Goal: Task Accomplishment & Management: Manage account settings

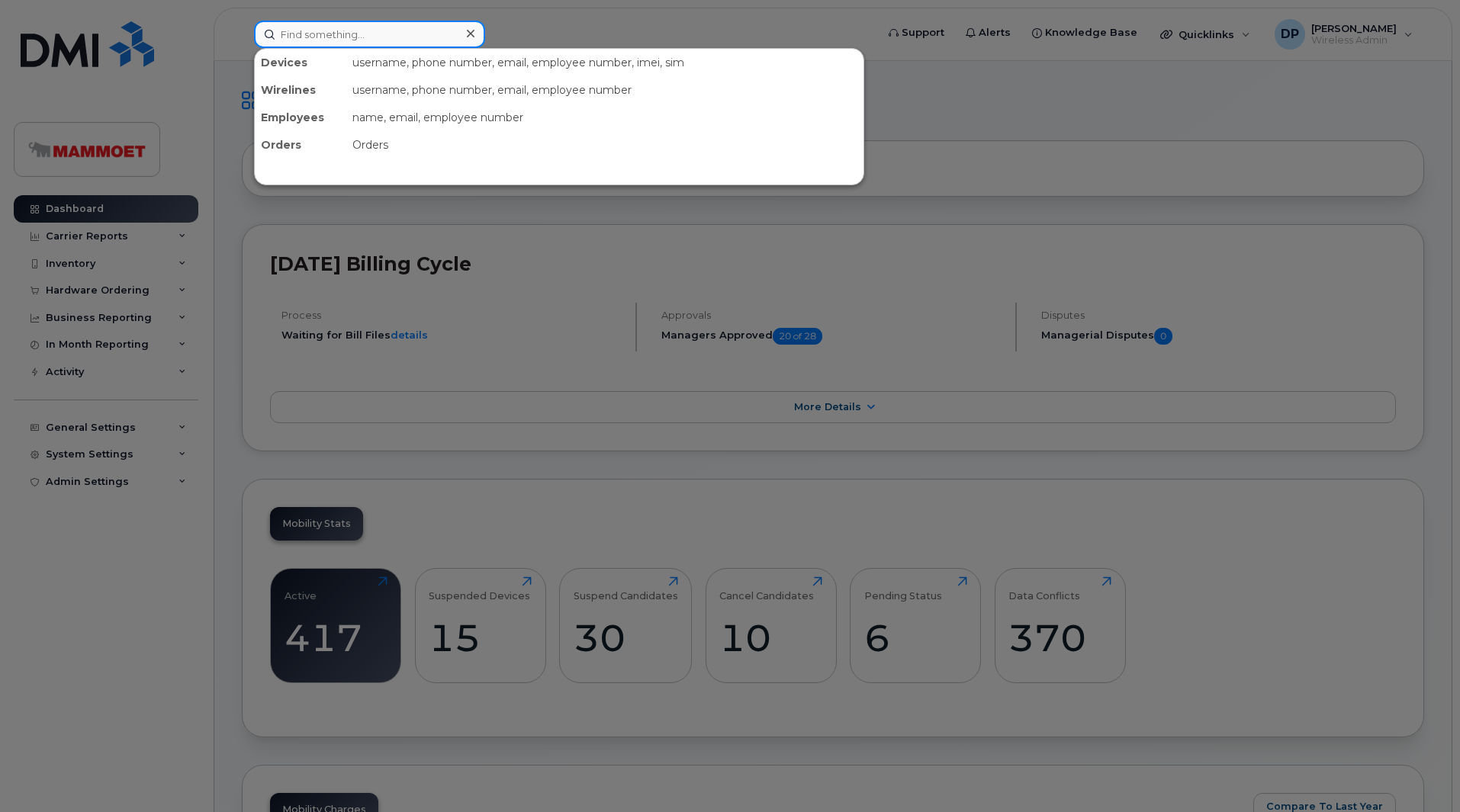
click at [353, 44] on input at bounding box center [369, 34] width 231 height 28
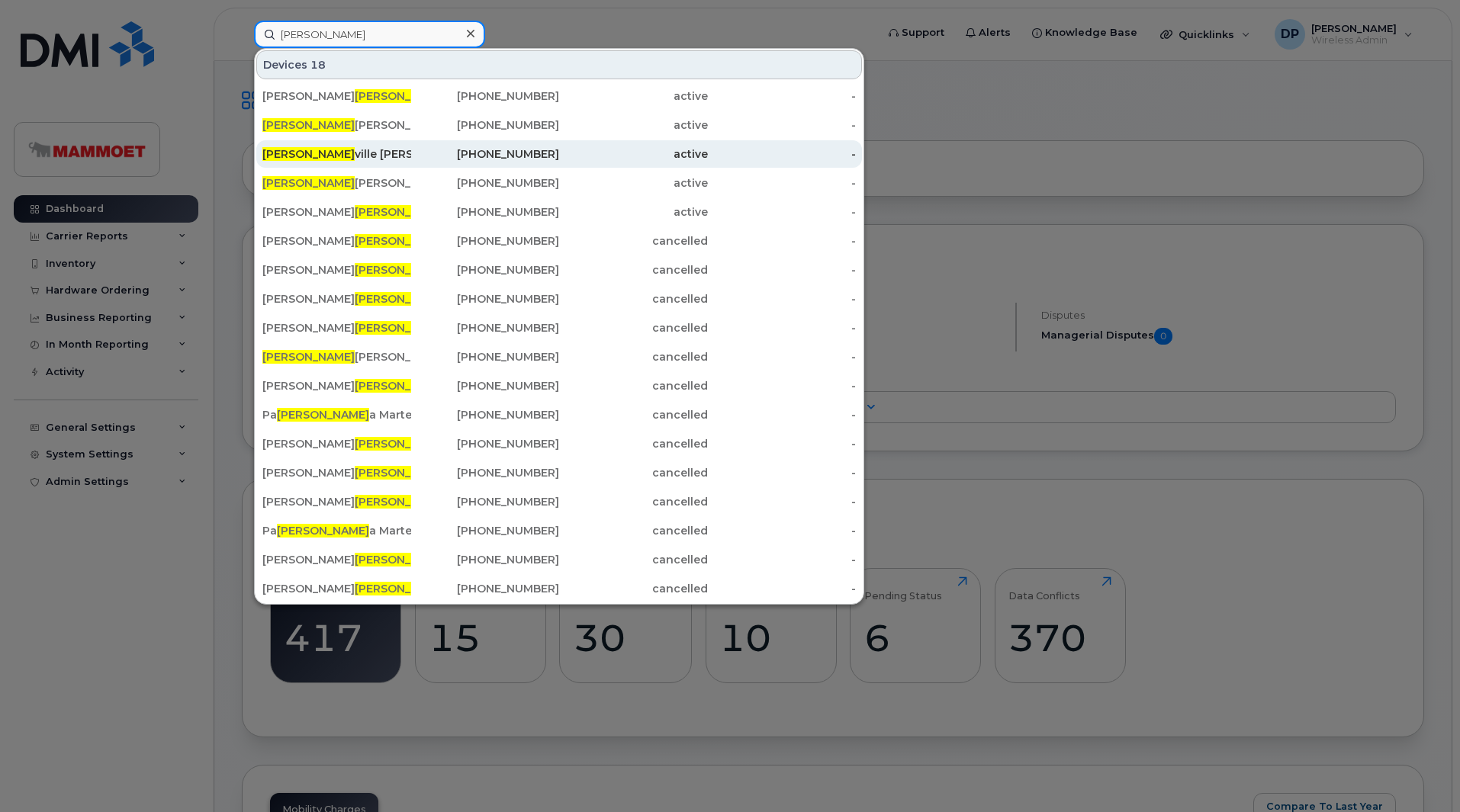
type input "mel"
click at [336, 154] on div "Mel ville Lajeunesse" at bounding box center [336, 154] width 149 height 15
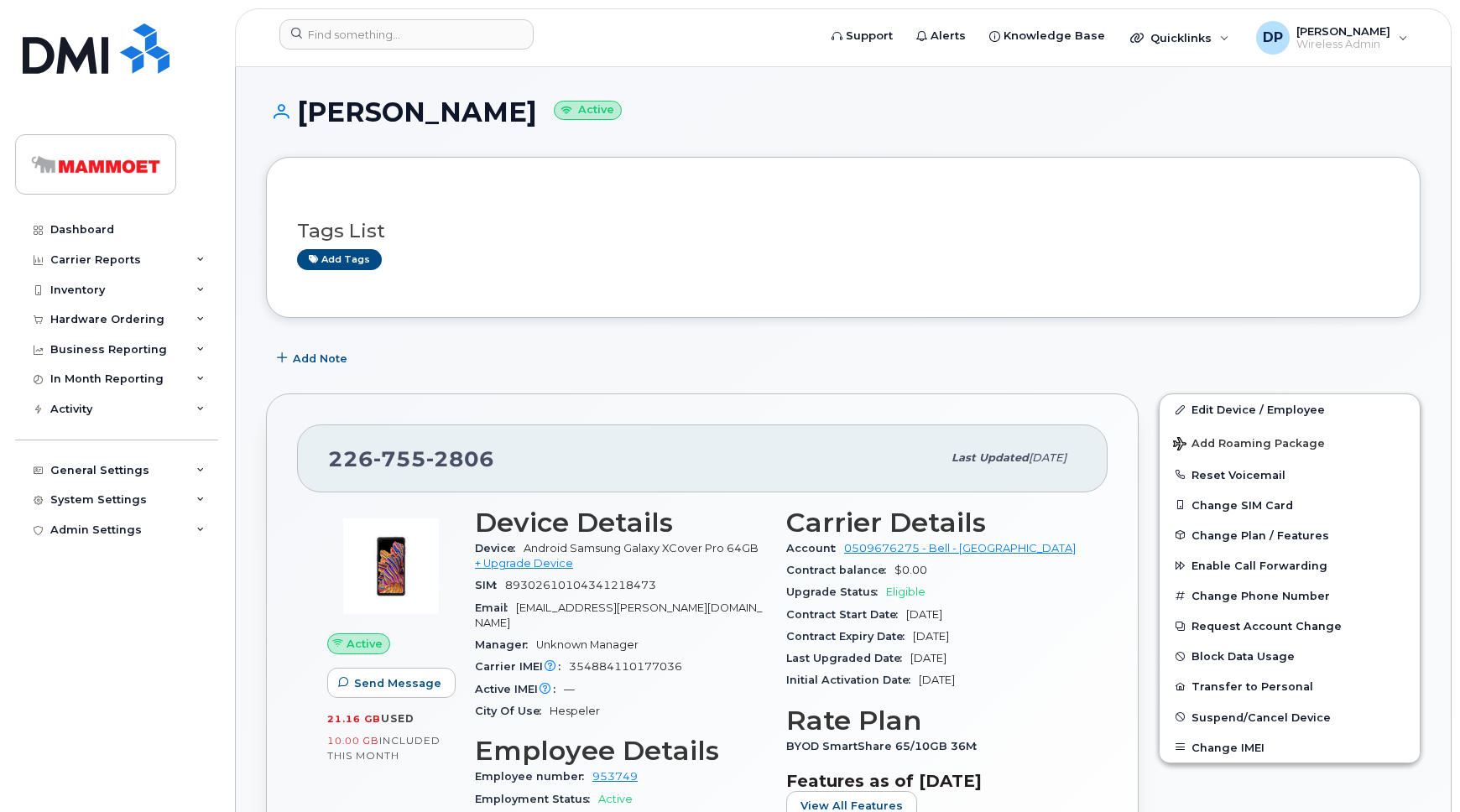
click at [360, 459] on span "226 755 2806" at bounding box center [411, 458] width 166 height 25
drag, startPoint x: 360, startPoint y: 459, endPoint x: 439, endPoint y: 454, distance: 79.2
click at [439, 454] on span "226 755 2806" at bounding box center [411, 458] width 166 height 25
copy span "226 755 2806"
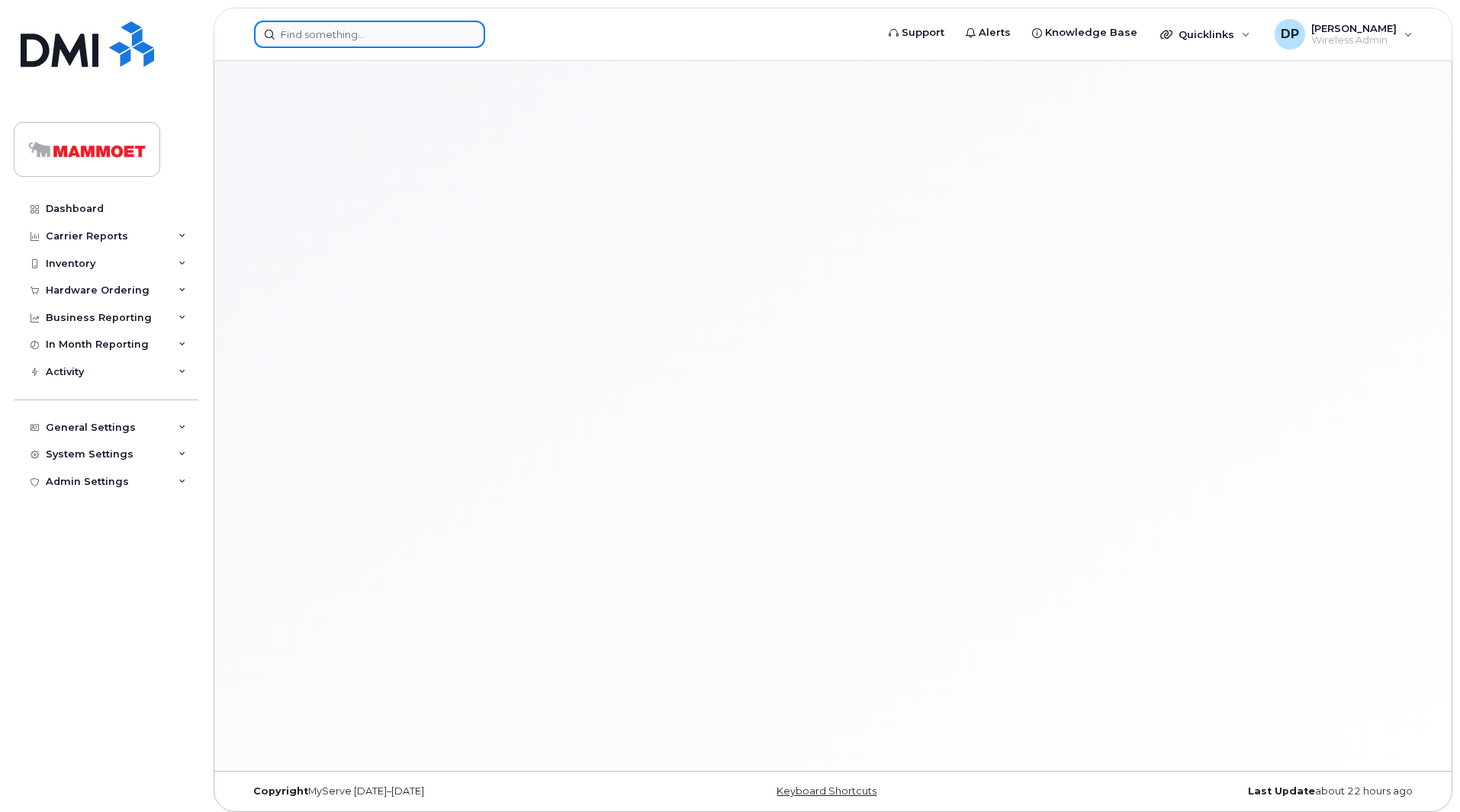
click at [333, 33] on input at bounding box center [369, 34] width 231 height 28
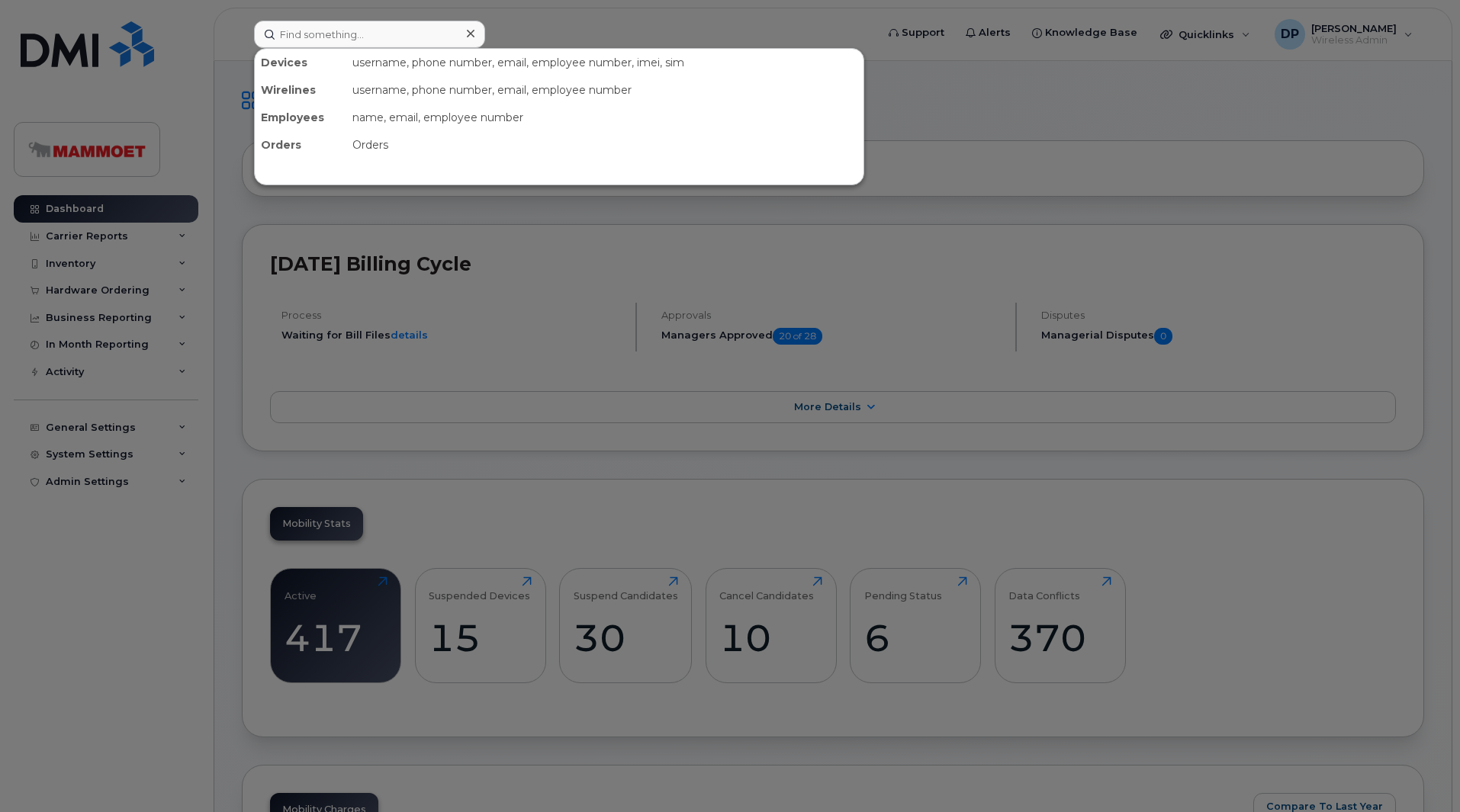
drag, startPoint x: 142, startPoint y: 638, endPoint x: 167, endPoint y: 595, distance: 49.7
click at [142, 638] on div at bounding box center [730, 406] width 1460 height 812
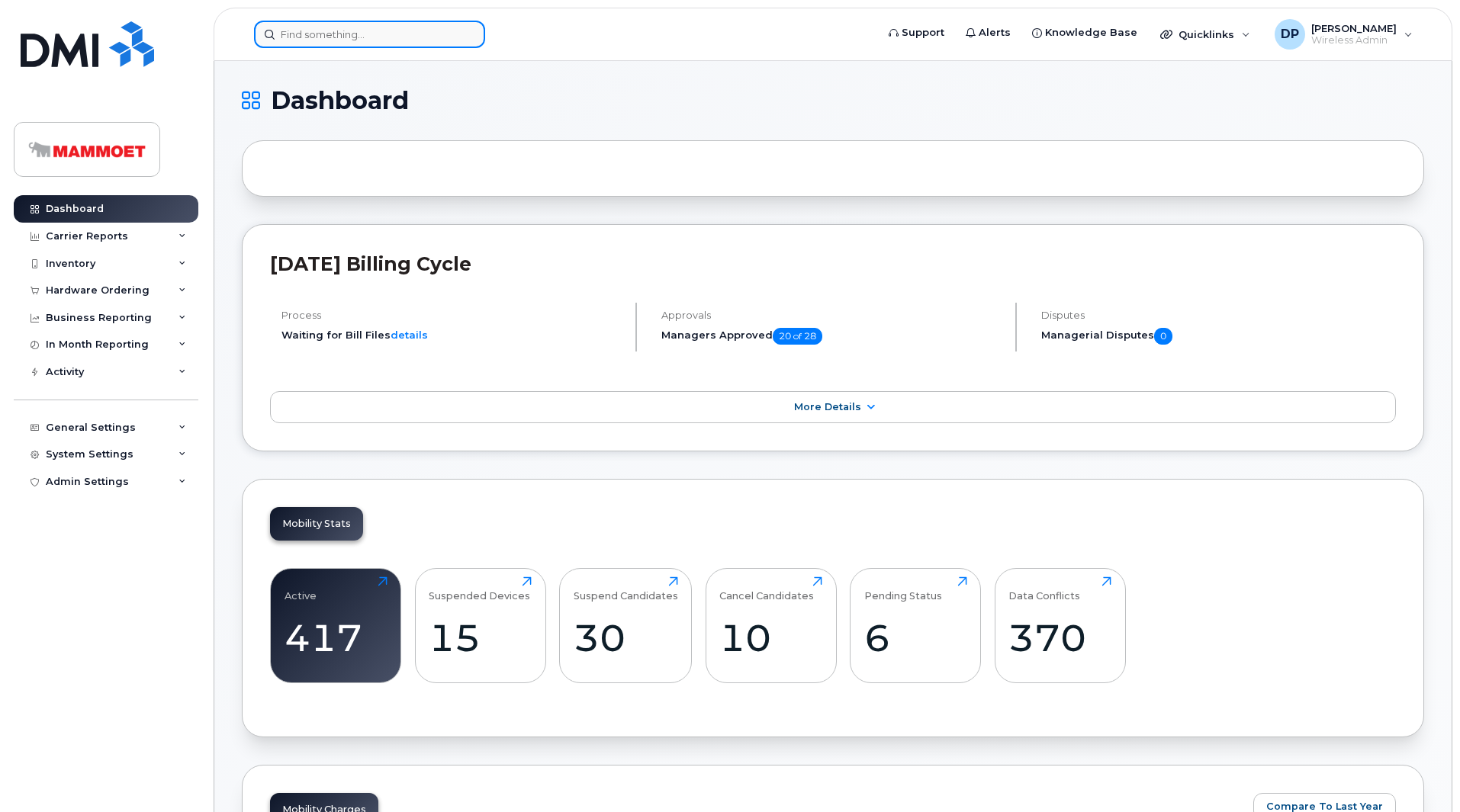
click at [342, 22] on input at bounding box center [369, 34] width 231 height 28
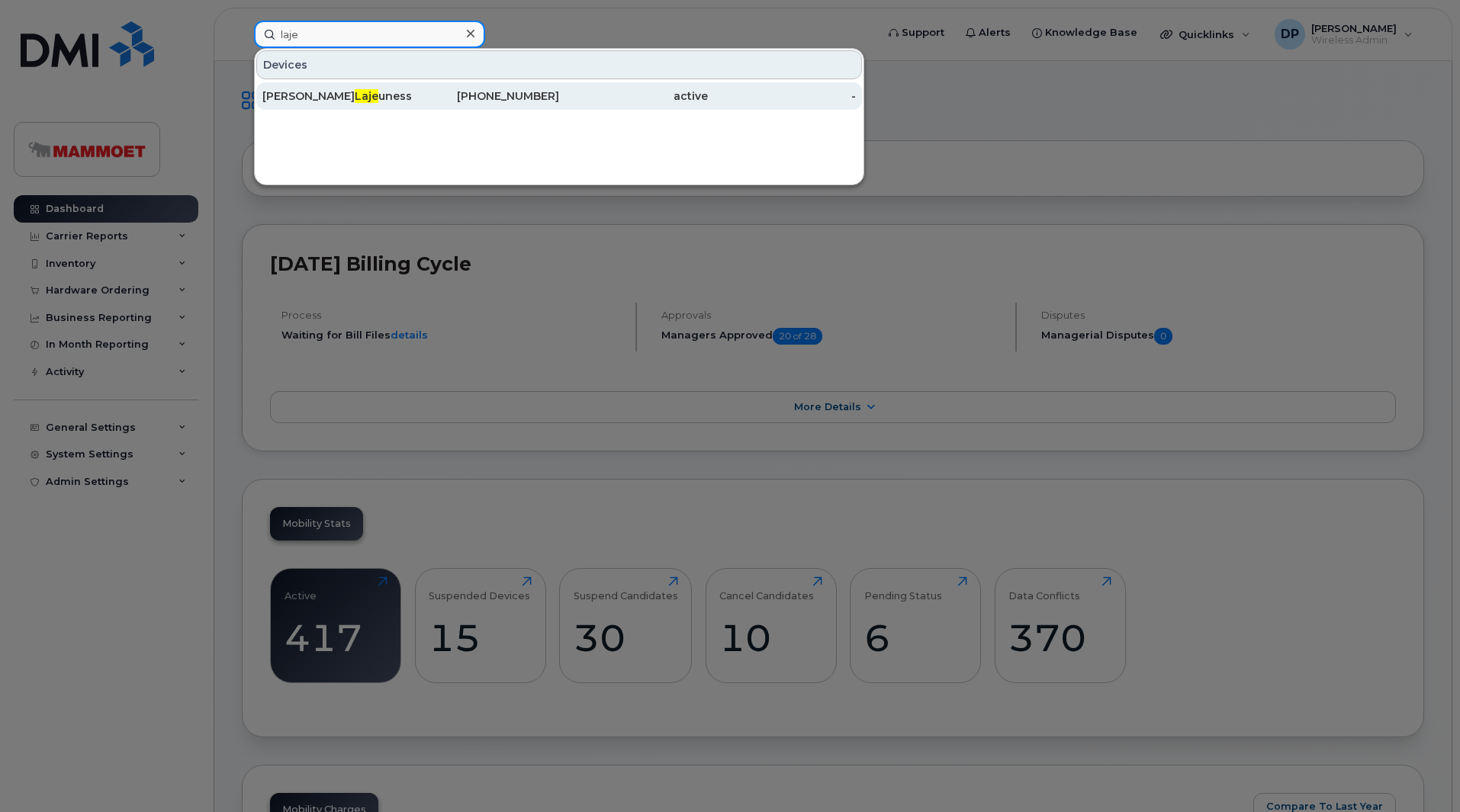
type input "laje"
click at [319, 87] on div "Melville Laje unesse" at bounding box center [336, 96] width 149 height 28
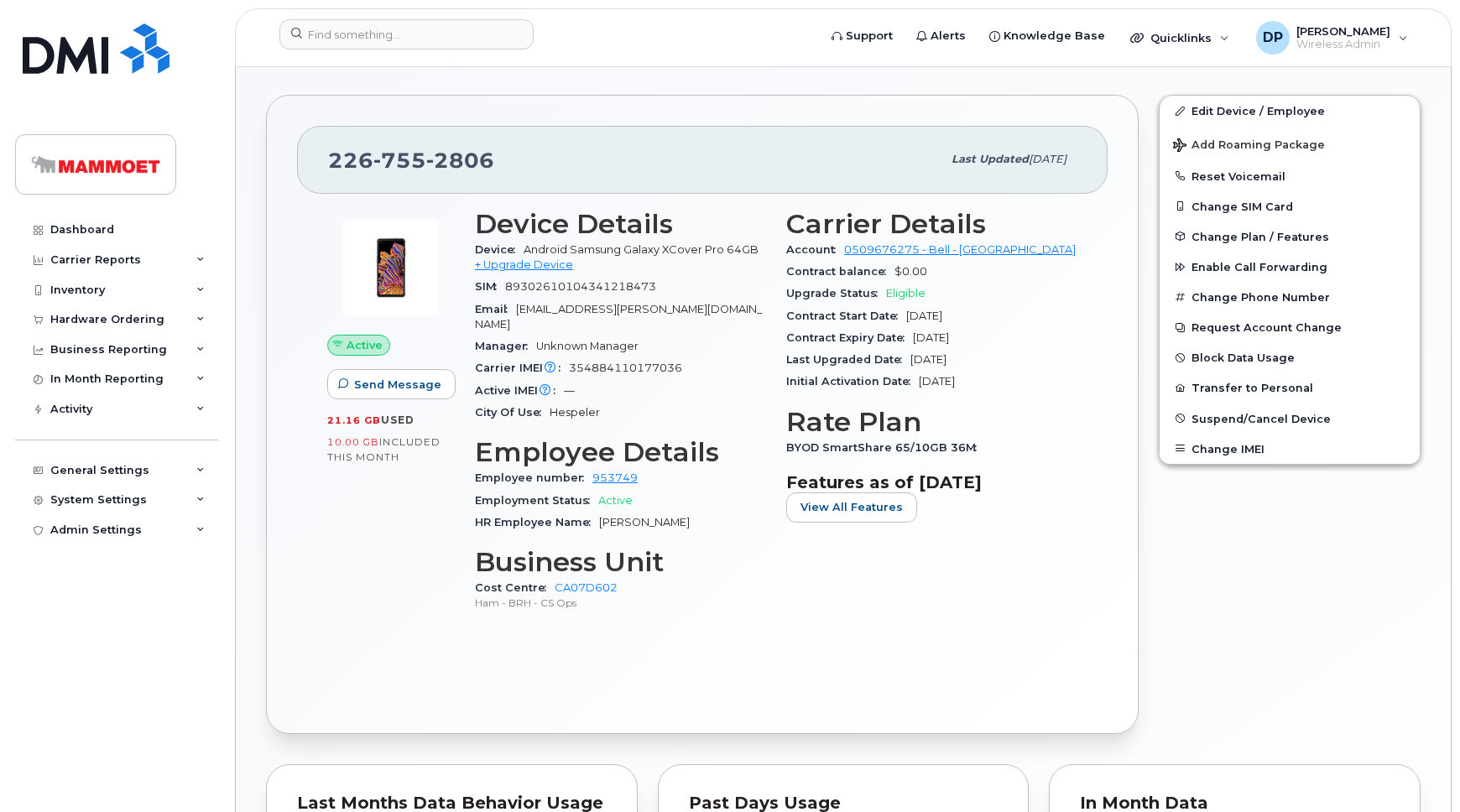
scroll to position [305, 0]
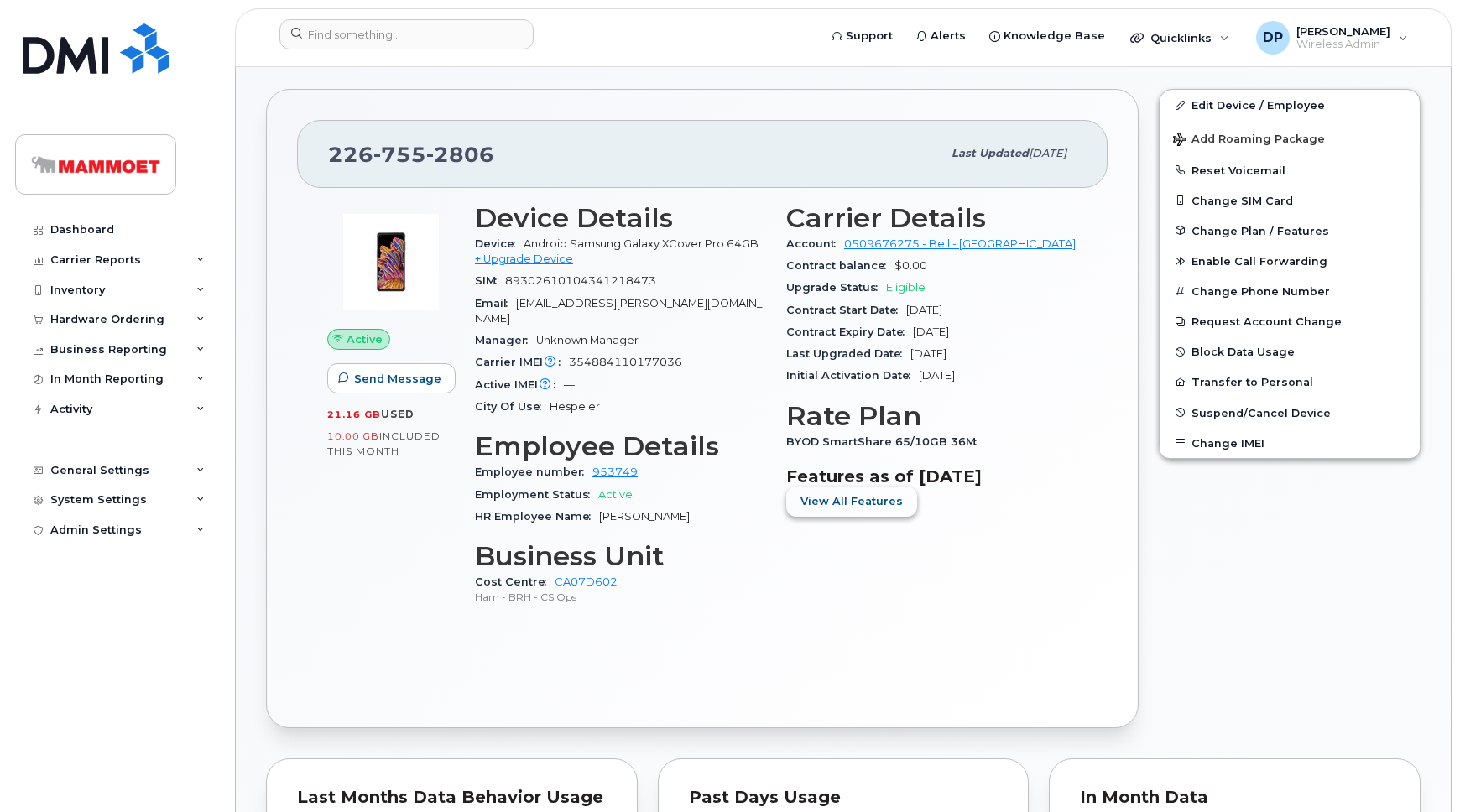
click at [868, 495] on span "View All Features" at bounding box center [851, 501] width 103 height 16
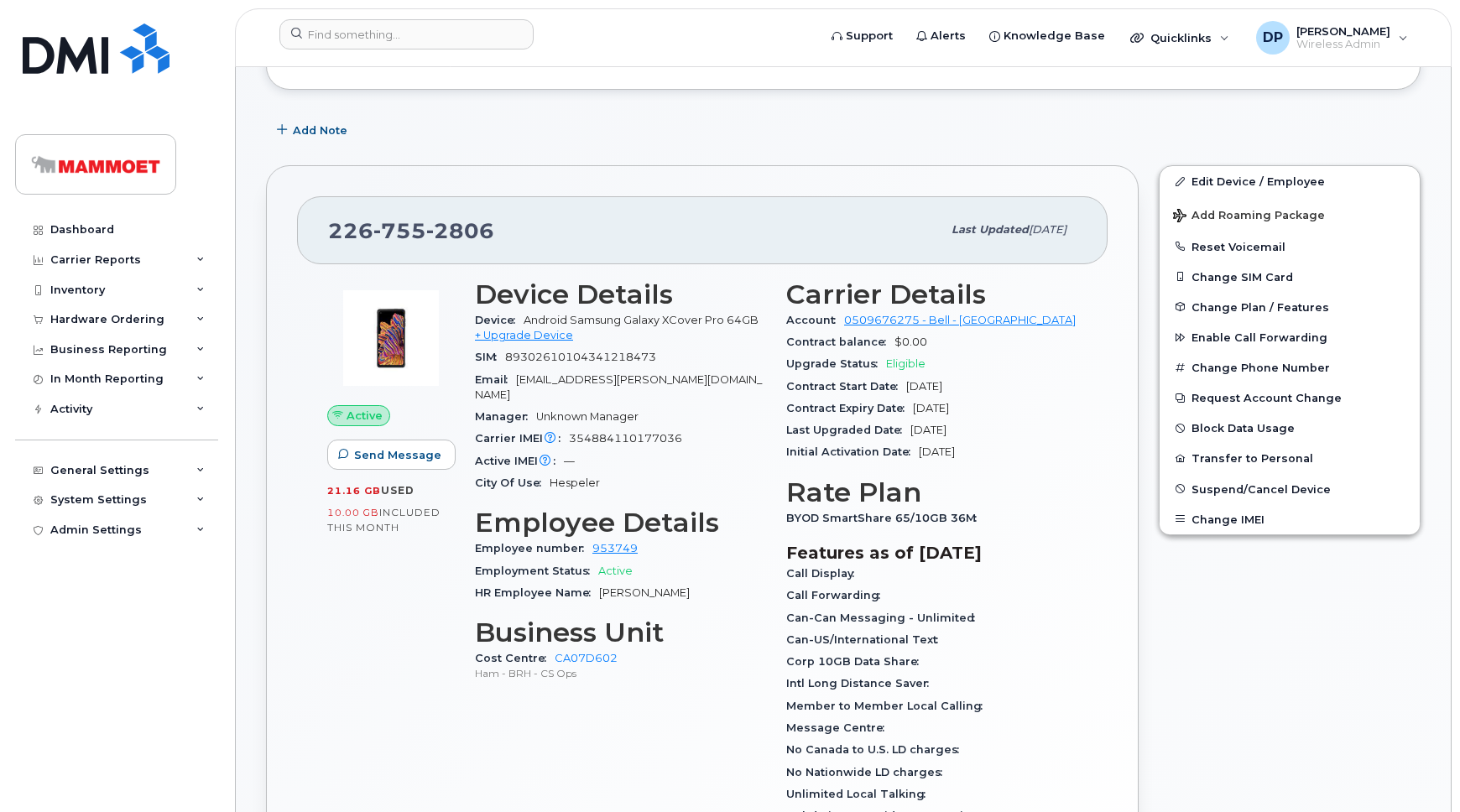
scroll to position [151, 0]
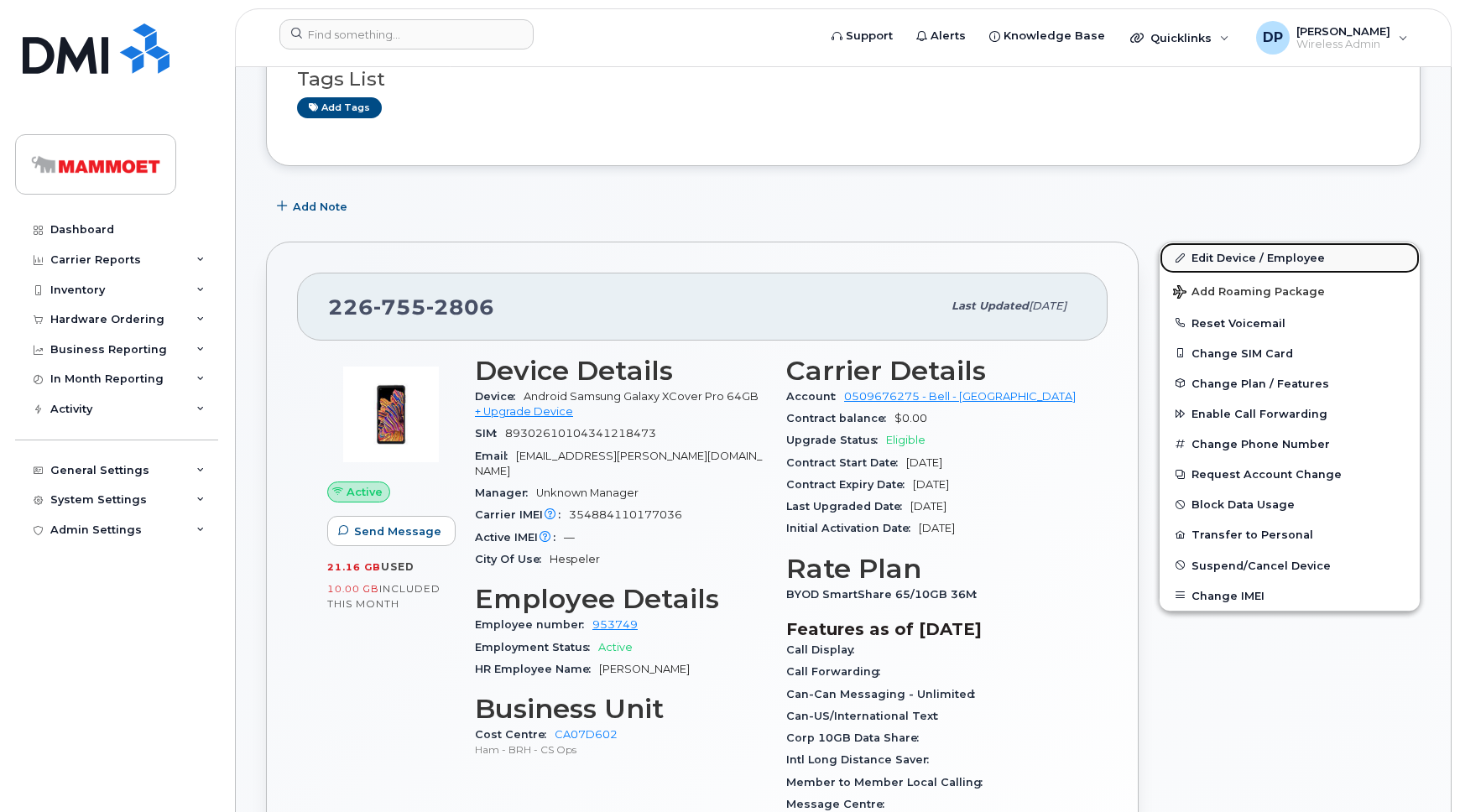
click at [1226, 257] on link "Edit Device / Employee" at bounding box center [1289, 257] width 260 height 30
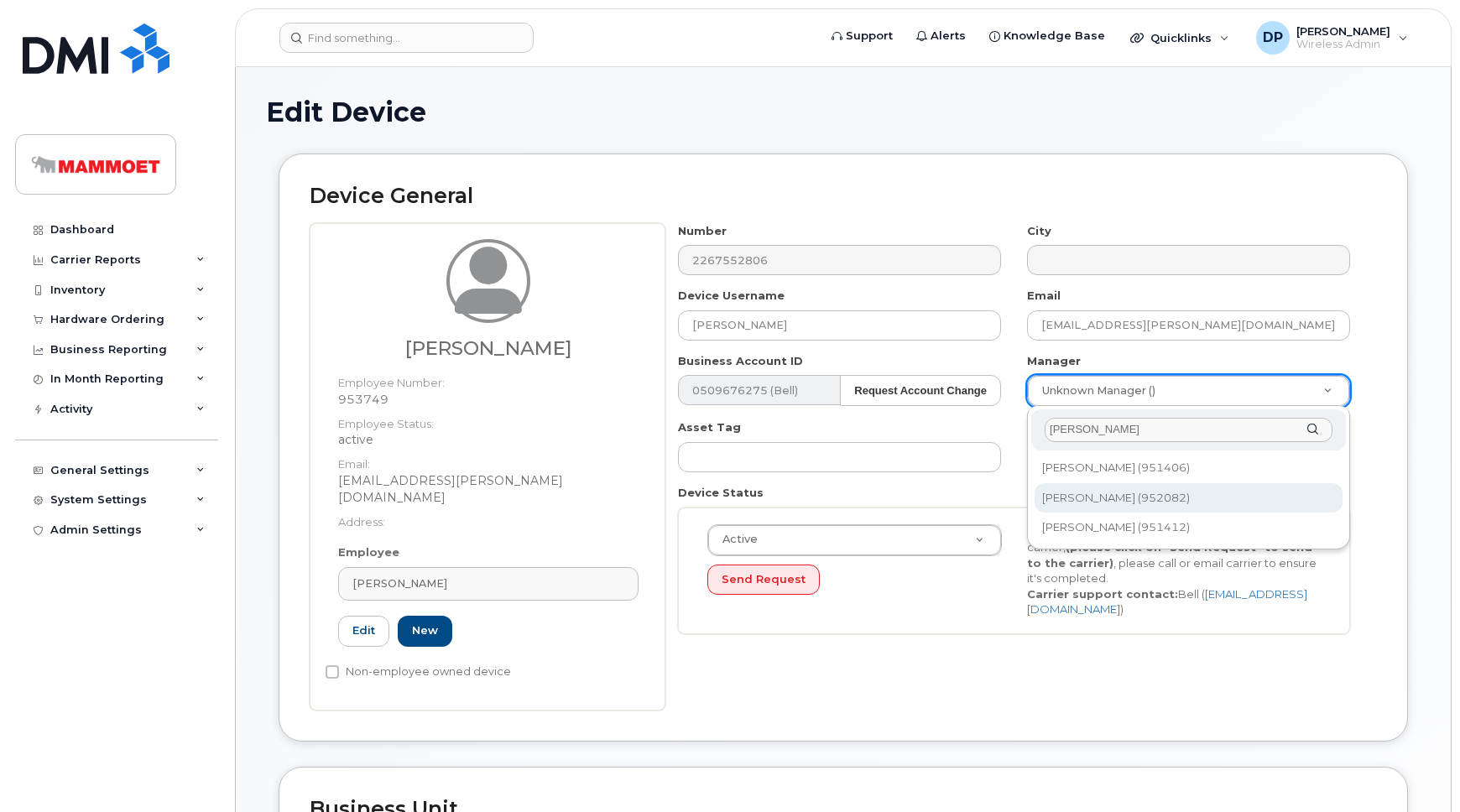
type input "henry v"
type input "16131"
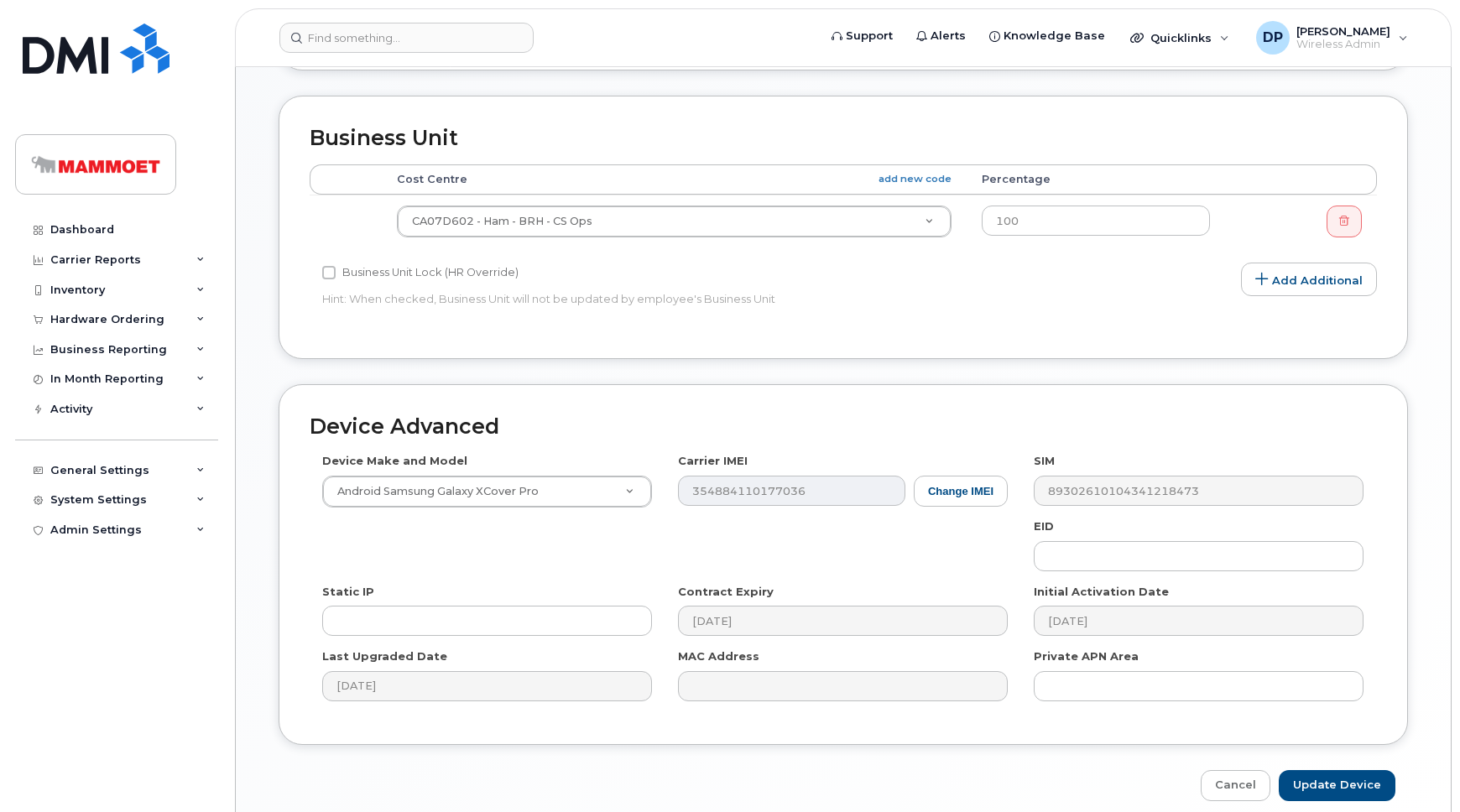
scroll to position [725, 0]
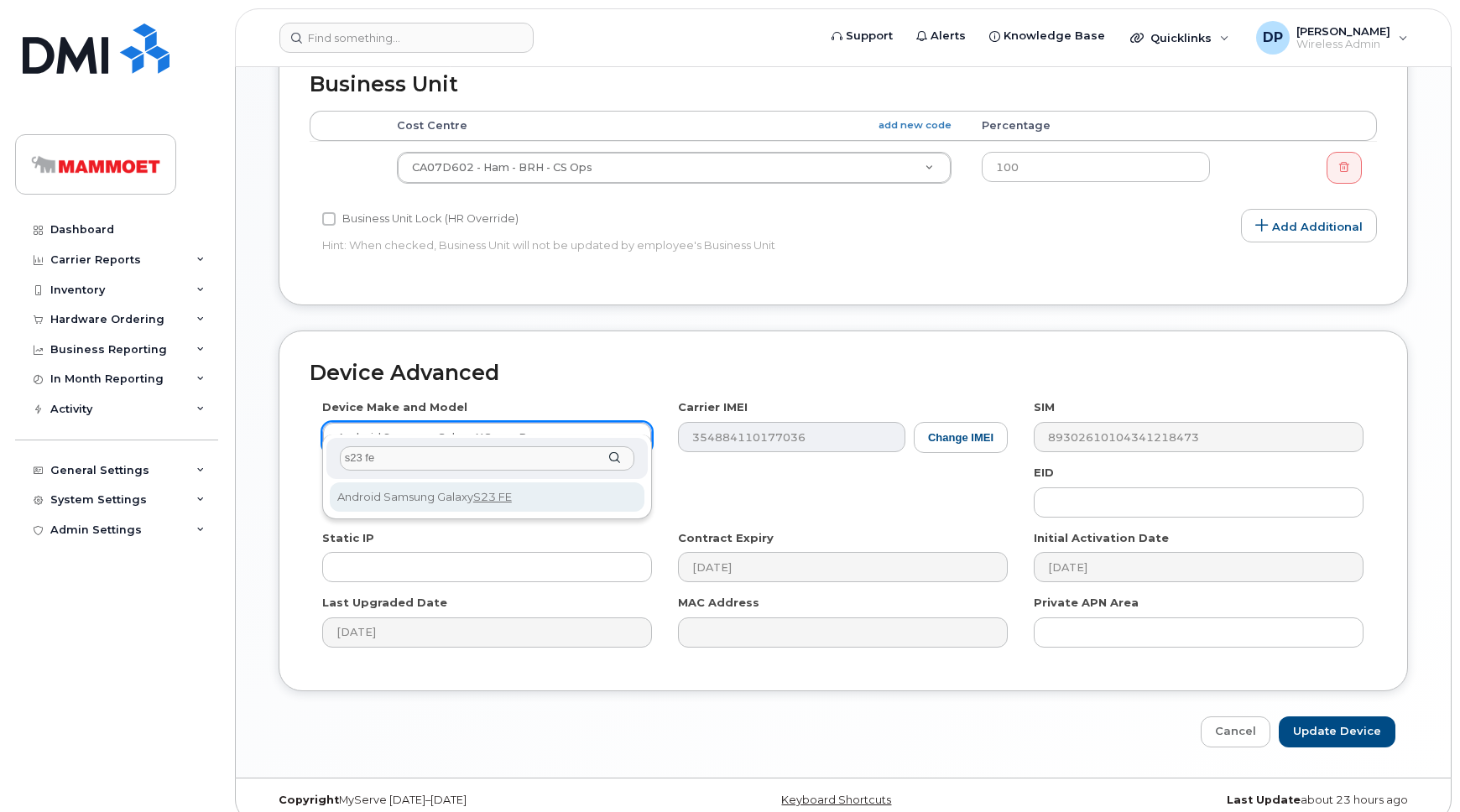
type input "s23 fe"
select select "3042"
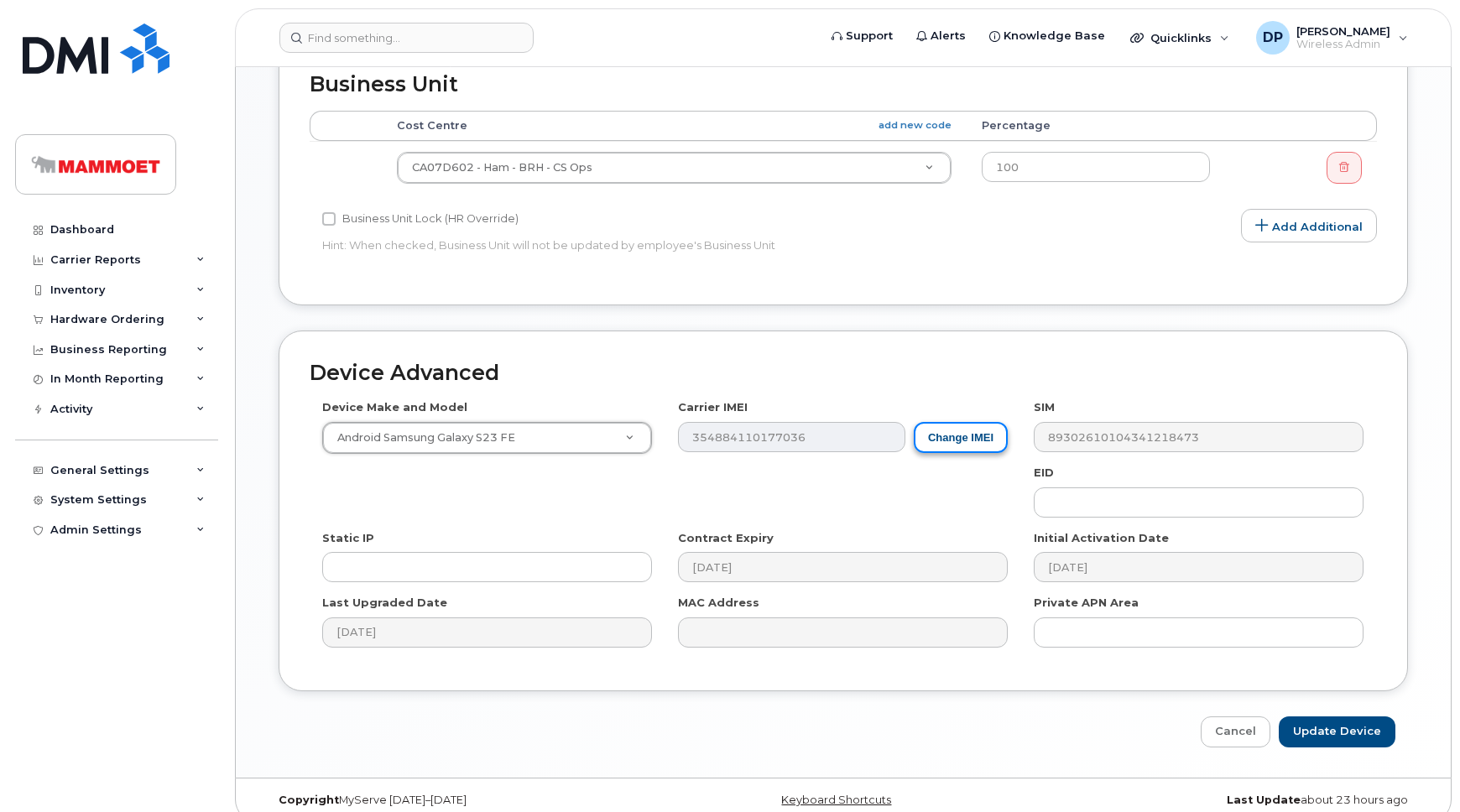
click at [954, 422] on button "Change IMEI" at bounding box center [961, 438] width 94 height 31
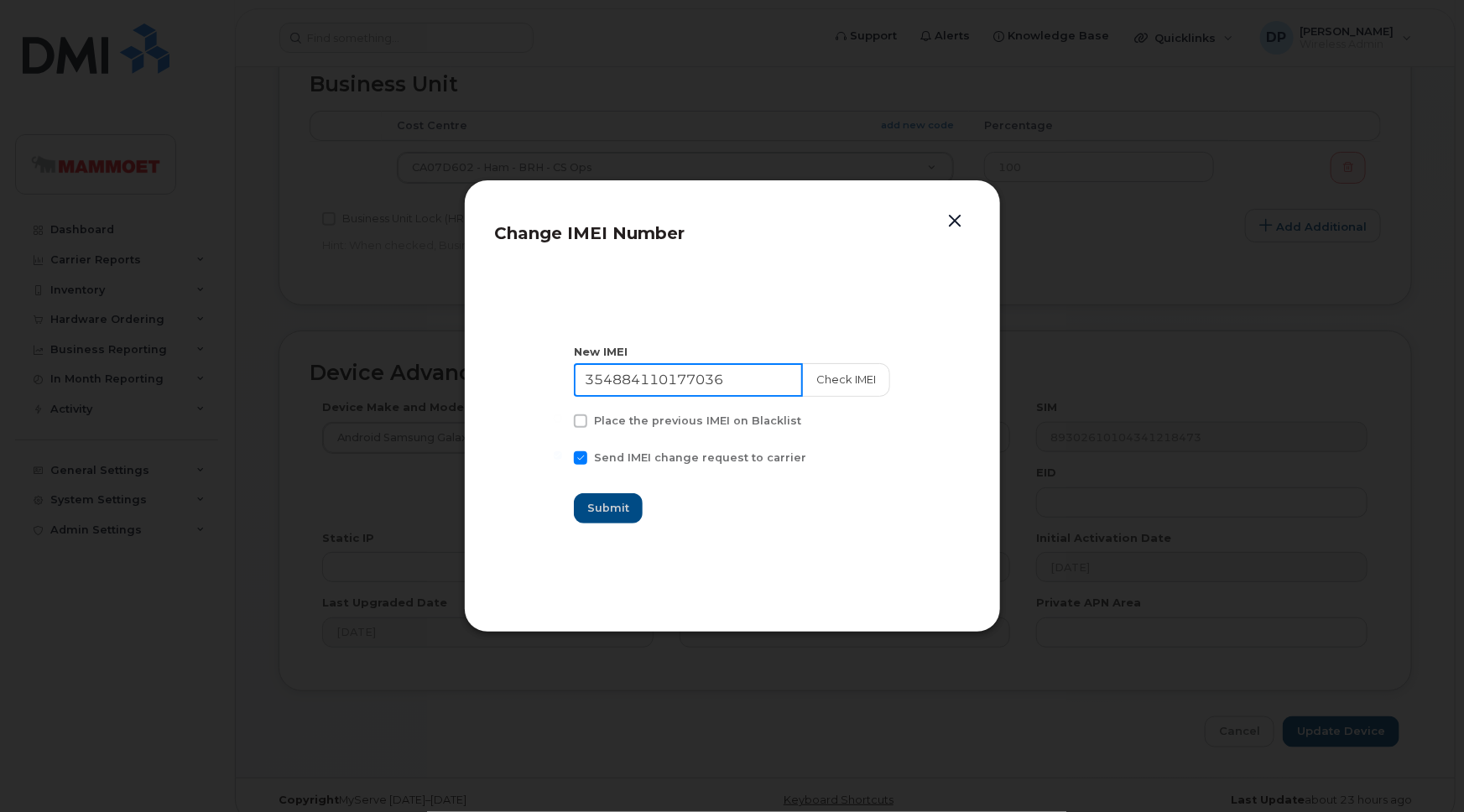
click at [742, 382] on input "354884110177036" at bounding box center [689, 380] width 229 height 33
paste input "0197384763702"
type input "350197384763702"
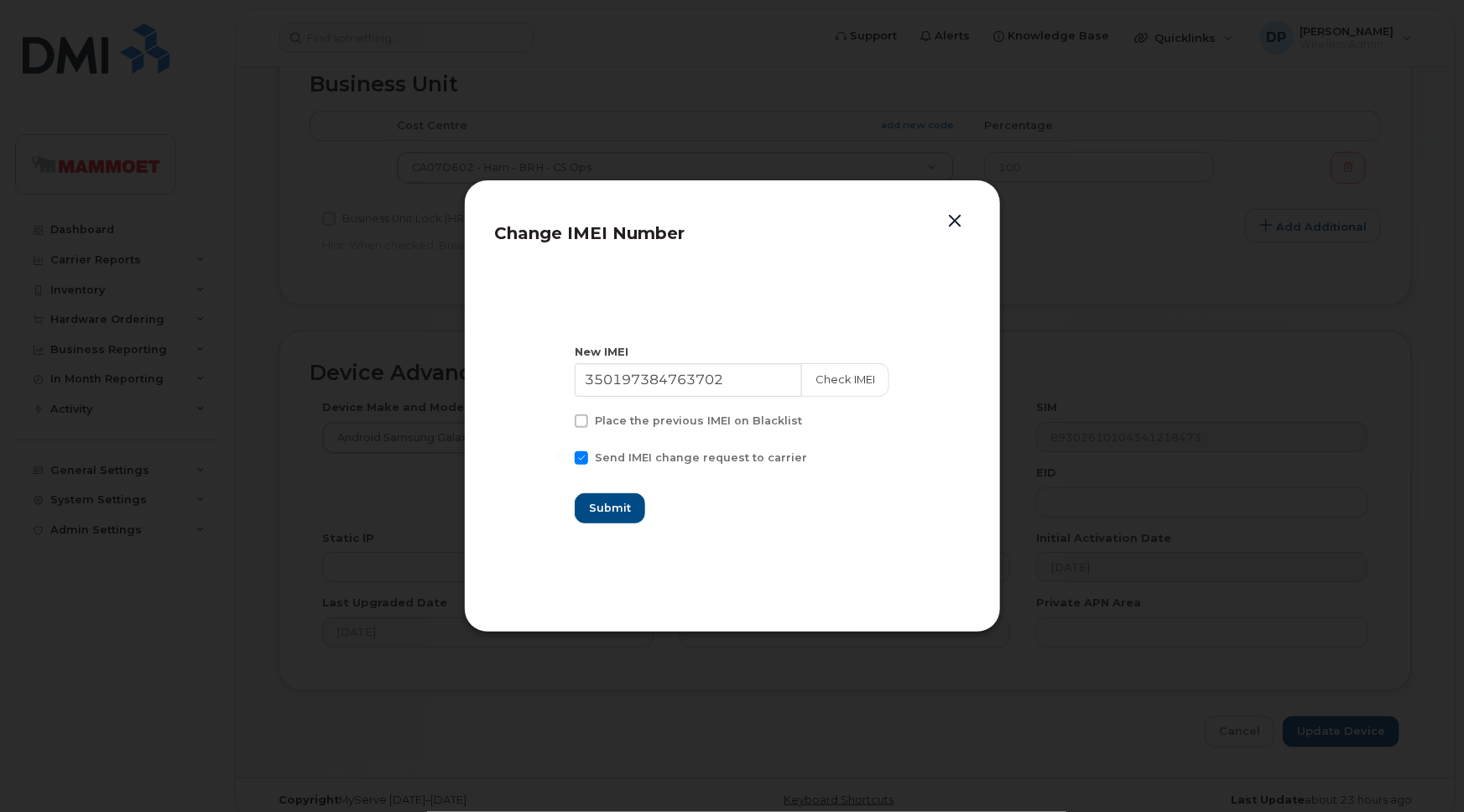
click at [589, 460] on span at bounding box center [581, 457] width 14 height 14
click at [563, 460] on input "Send IMEI change request to carrier" at bounding box center [558, 454] width 8 height 8
checkbox input "false"
click at [617, 516] on button "Submit" at bounding box center [609, 508] width 68 height 30
type input "350197384763702"
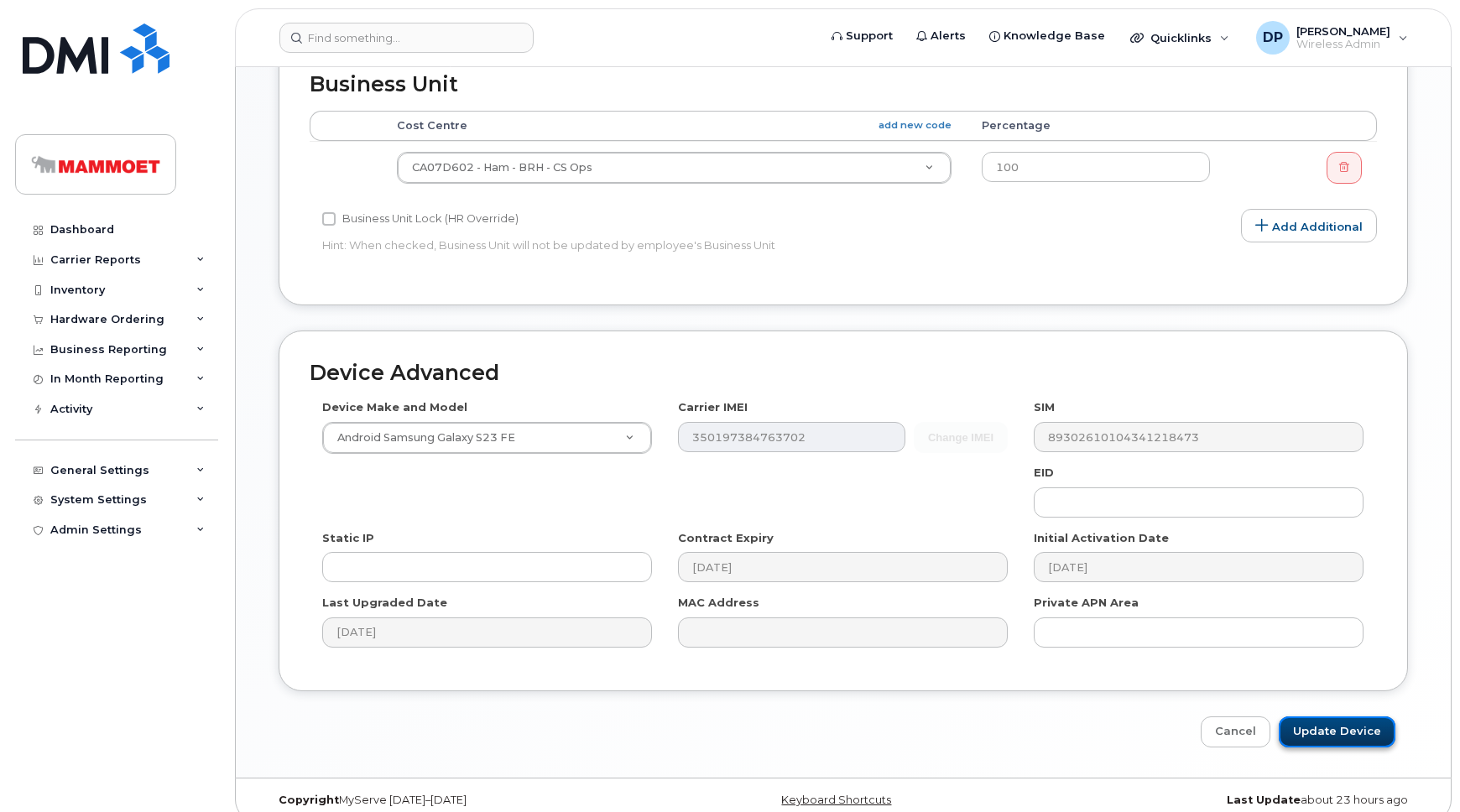
click at [1313, 716] on input "Update Device" at bounding box center [1337, 732] width 116 height 31
type input "Saving..."
